Goal: Information Seeking & Learning: Check status

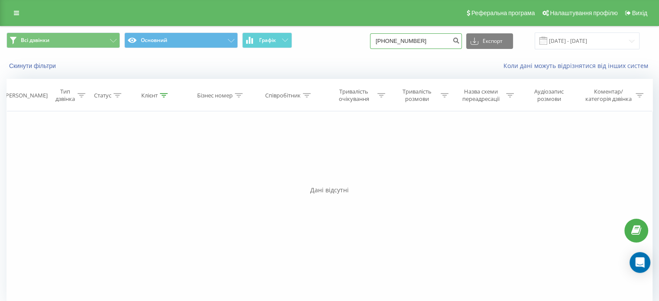
click at [391, 39] on input "[PHONE_NUMBER]" at bounding box center [416, 41] width 92 height 16
type input "380673122628"
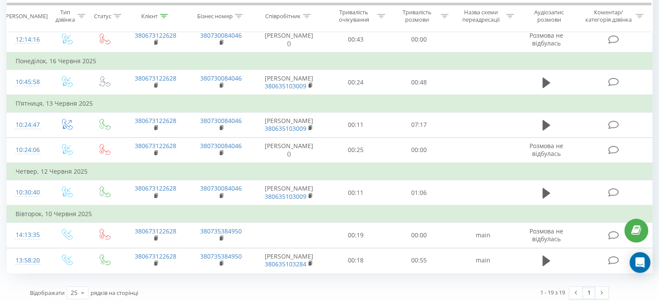
scroll to position [510, 0]
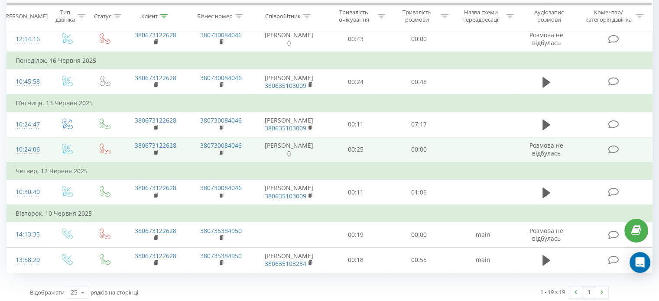
drag, startPoint x: 466, startPoint y: 137, endPoint x: 437, endPoint y: 143, distance: 29.7
click at [437, 143] on td "00:00" at bounding box center [418, 150] width 63 height 26
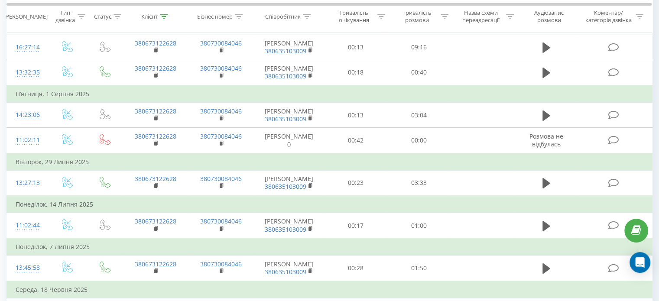
scroll to position [0, 0]
